Goal: Transaction & Acquisition: Subscribe to service/newsletter

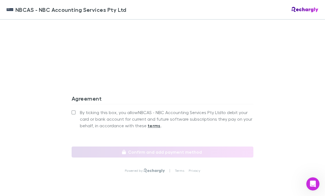
scroll to position [509, 0]
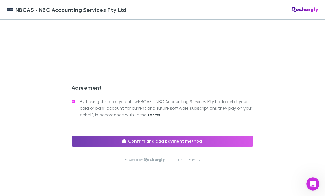
click at [176, 145] on button "Confirm and add payment method" at bounding box center [163, 141] width 182 height 11
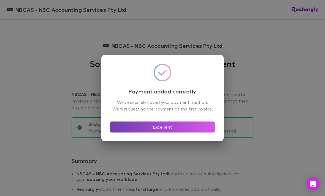
click at [165, 130] on button "Excellent" at bounding box center [162, 127] width 105 height 11
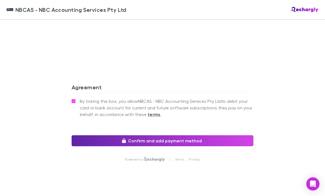
scroll to position [513, 0]
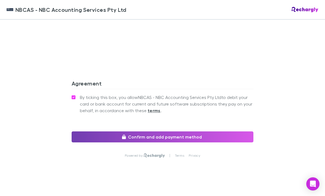
click at [165, 138] on button "Confirm and add payment method" at bounding box center [163, 136] width 182 height 11
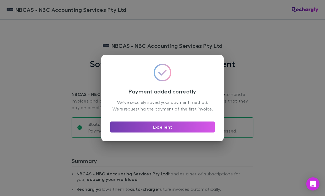
click at [163, 131] on button "Excellent" at bounding box center [162, 127] width 105 height 11
